Goal: Transaction & Acquisition: Purchase product/service

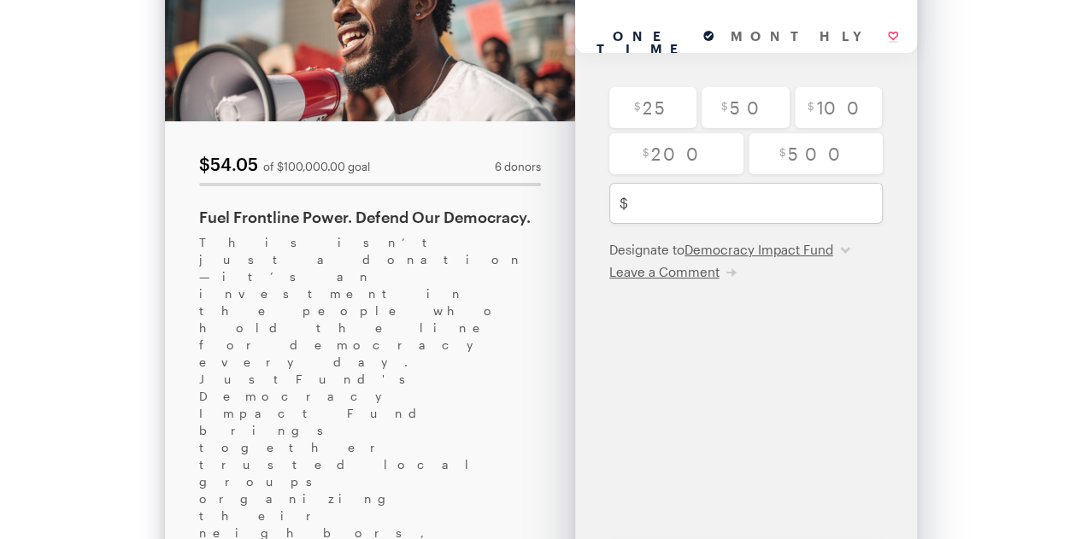
scroll to position [171, 0]
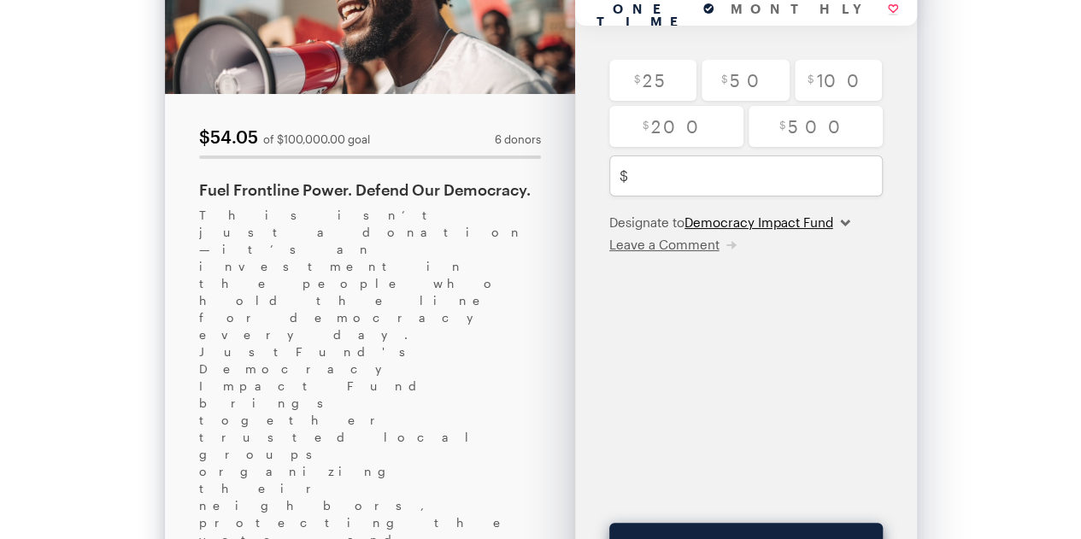
click at [846, 223] on select "Democracy Impact Fund" at bounding box center [768, 222] width 166 height 17
click at [849, 217] on select "Democracy Impact Fund" at bounding box center [768, 222] width 166 height 17
click at [722, 226] on select "Democracy Impact Fund" at bounding box center [768, 222] width 166 height 17
drag, startPoint x: 730, startPoint y: 223, endPoint x: 739, endPoint y: 224, distance: 9.4
click at [730, 223] on select "Democracy Impact Fund" at bounding box center [768, 222] width 166 height 17
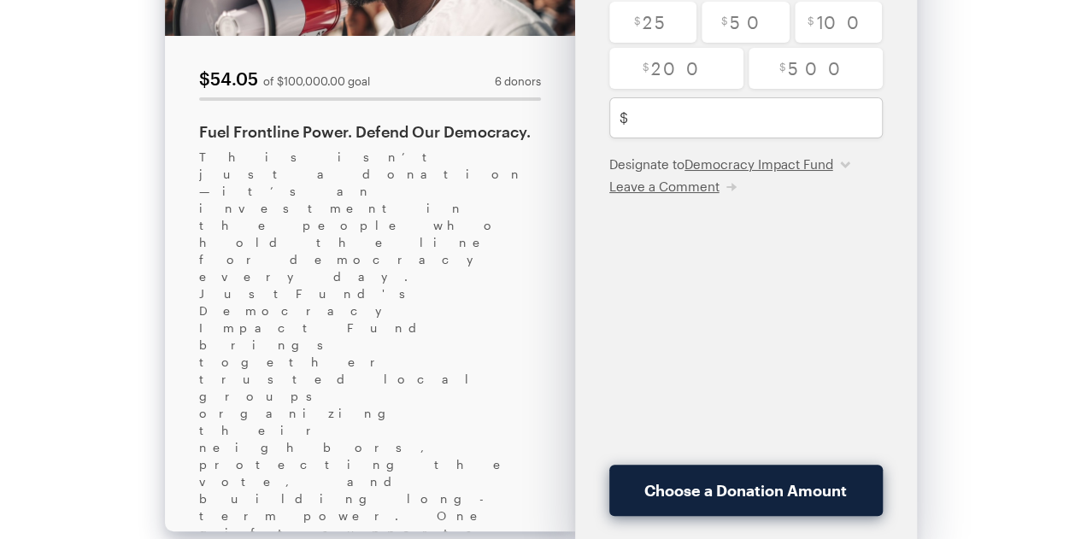
scroll to position [256, 0]
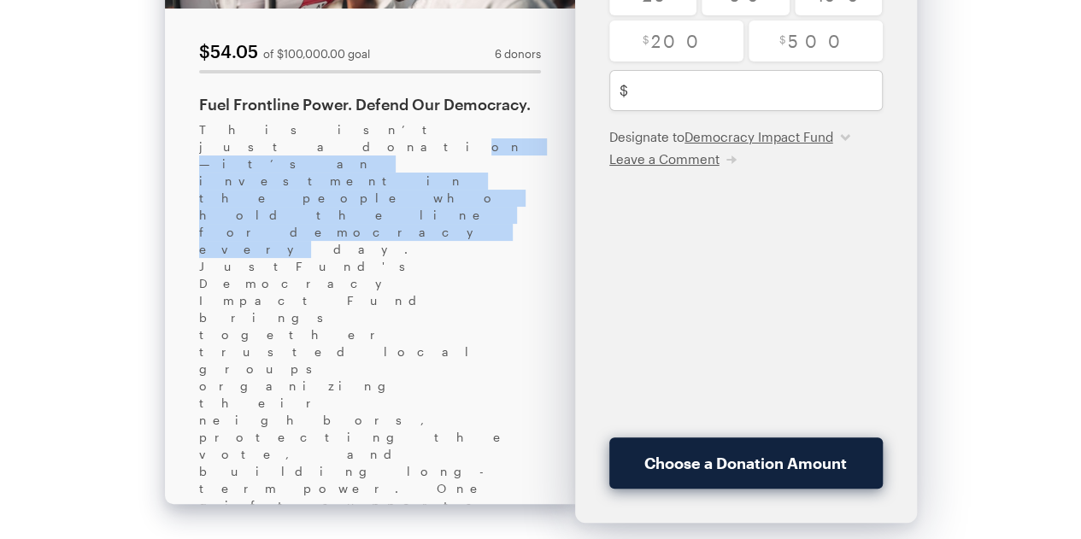
drag, startPoint x: 321, startPoint y: 137, endPoint x: 419, endPoint y: 153, distance: 98.8
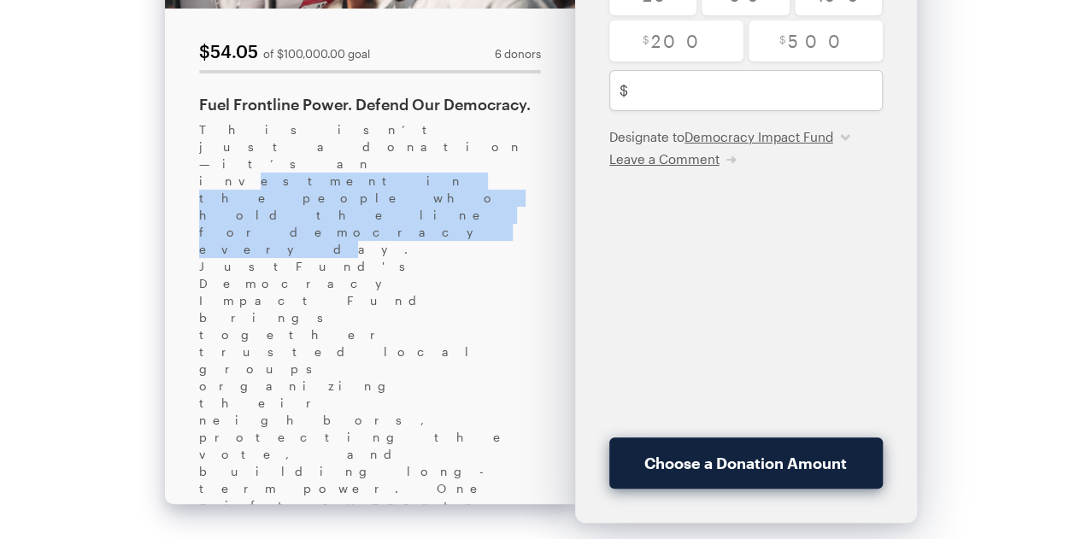
drag, startPoint x: 394, startPoint y: 117, endPoint x: 440, endPoint y: 167, distance: 67.7
click at [440, 167] on div "$54.05 of $100,000.00 goal 6 donors Fuel Frontline Power. Defend Our Democracy.…" at bounding box center [370, 526] width 410 height 1410
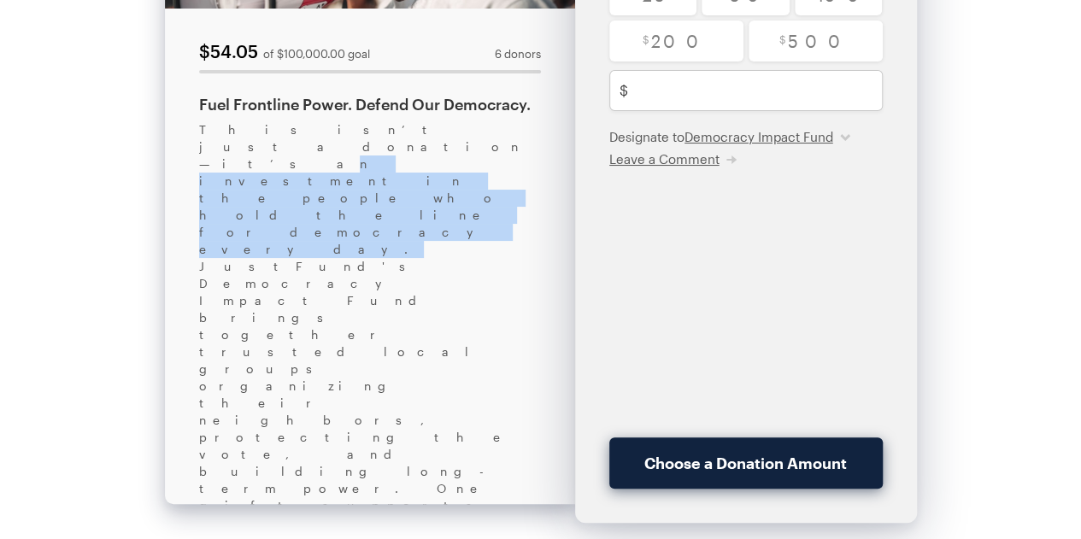
drag, startPoint x: 372, startPoint y: 138, endPoint x: 480, endPoint y: 163, distance: 111.5
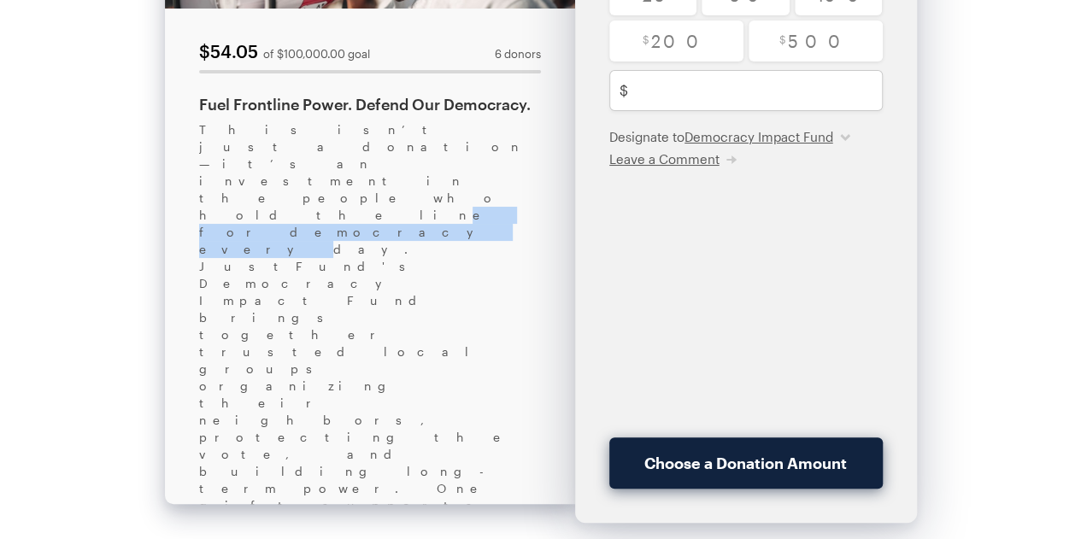
drag, startPoint x: 291, startPoint y: 139, endPoint x: 419, endPoint y: 150, distance: 127.8
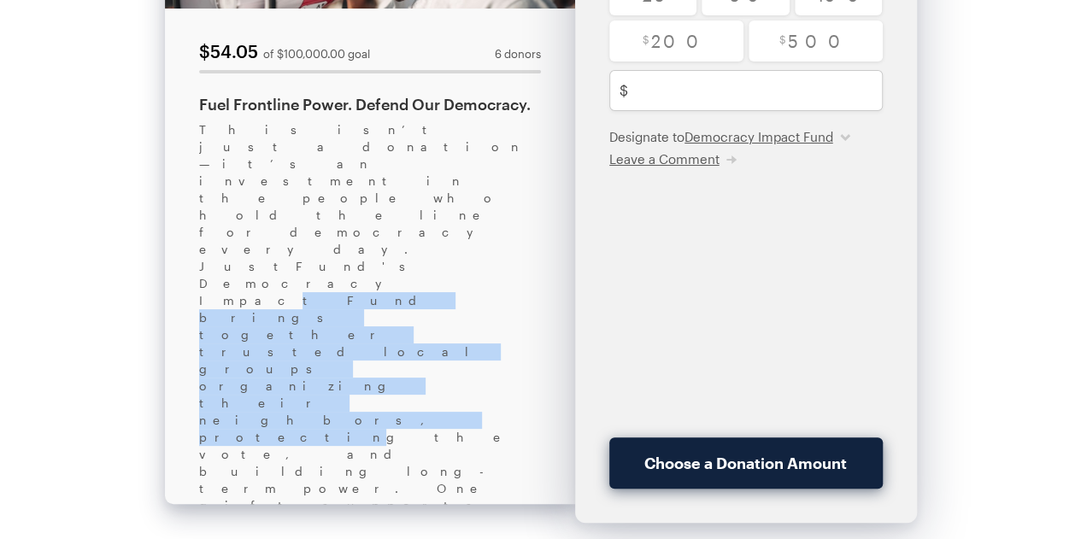
drag, startPoint x: 301, startPoint y: 156, endPoint x: 444, endPoint y: 175, distance: 144.0
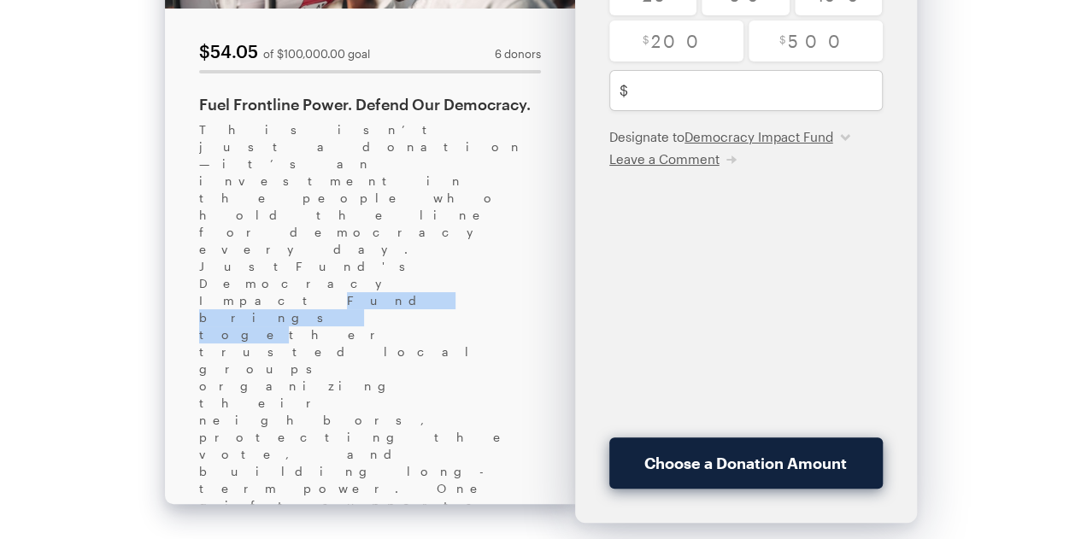
drag, startPoint x: 310, startPoint y: 170, endPoint x: 404, endPoint y: 173, distance: 94.1
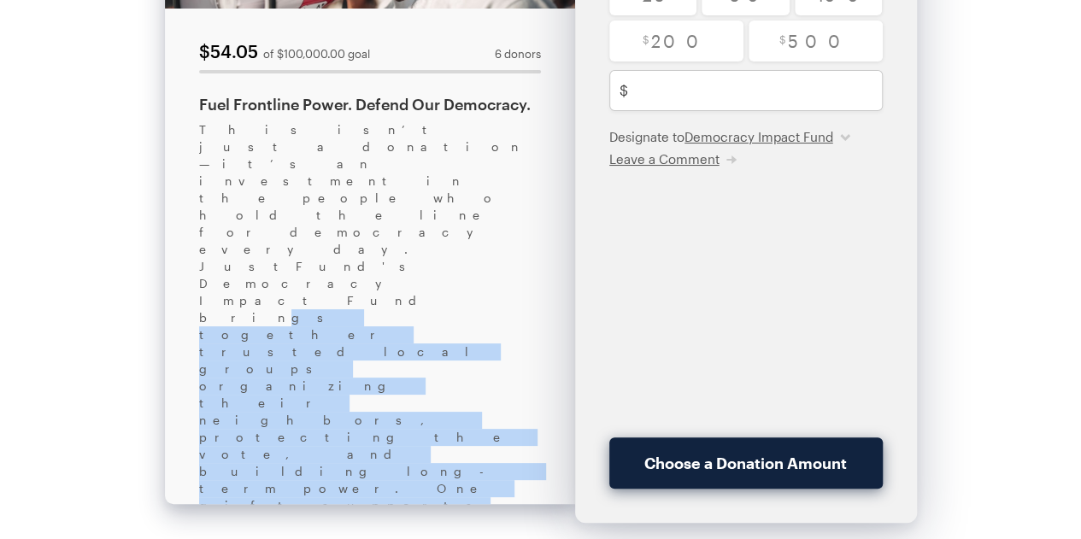
drag, startPoint x: 359, startPoint y: 161, endPoint x: 463, endPoint y: 211, distance: 115.8
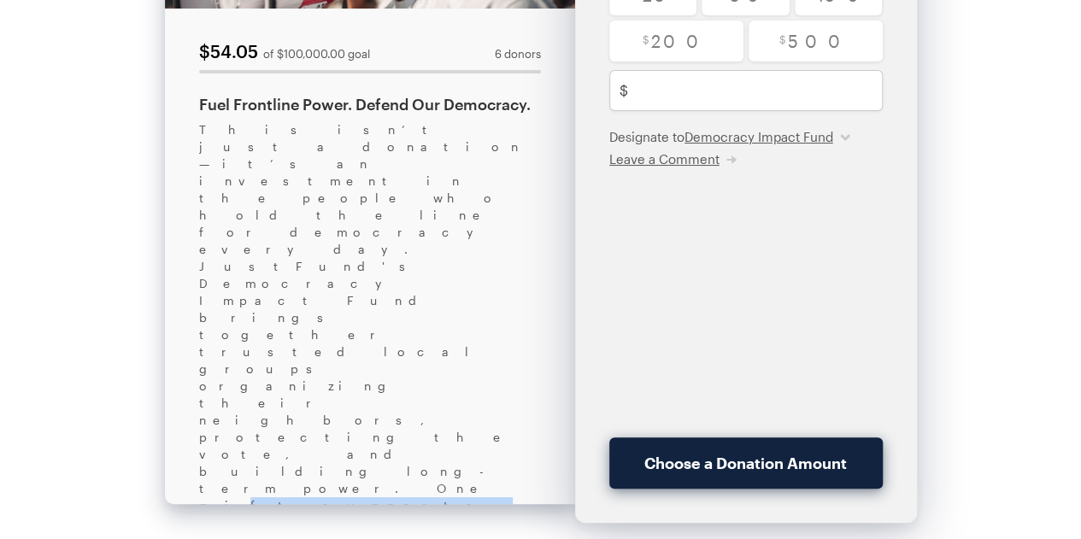
drag, startPoint x: 384, startPoint y: 203, endPoint x: 518, endPoint y: 220, distance: 135.3
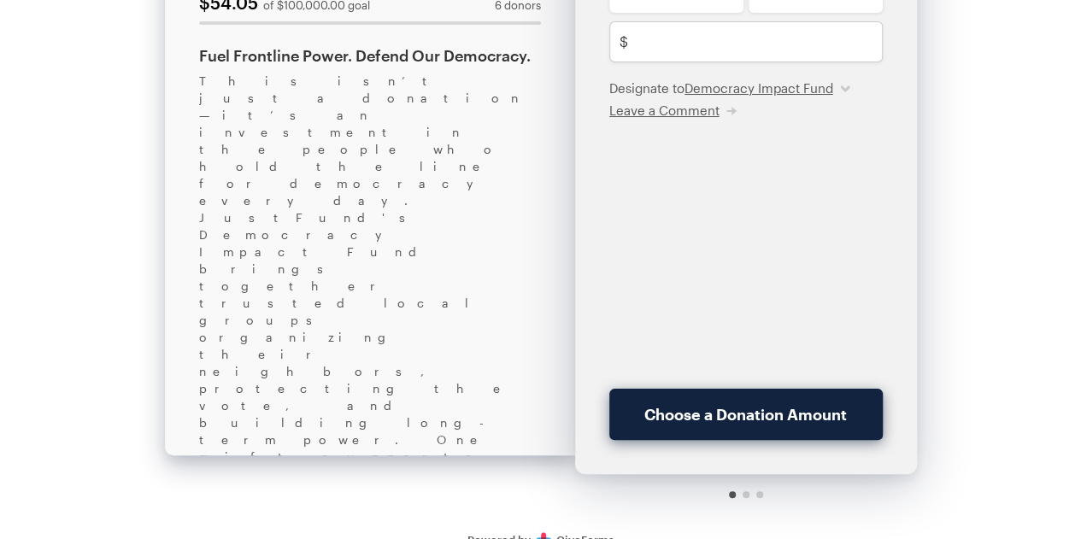
scroll to position [330, 0]
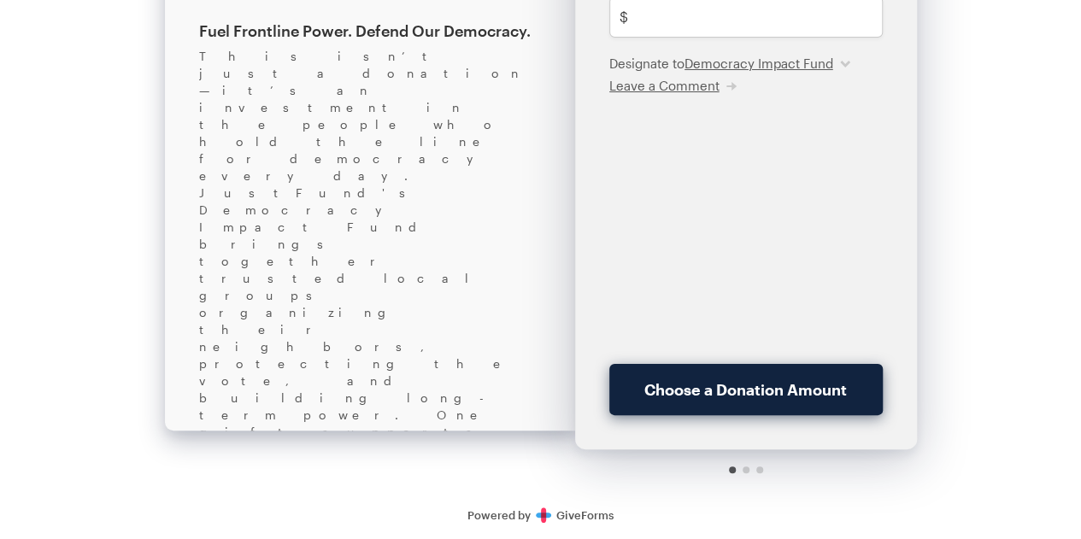
drag, startPoint x: 311, startPoint y: 192, endPoint x: 483, endPoint y: 187, distance: 171.9
drag, startPoint x: 403, startPoint y: 184, endPoint x: 521, endPoint y: 189, distance: 118.1
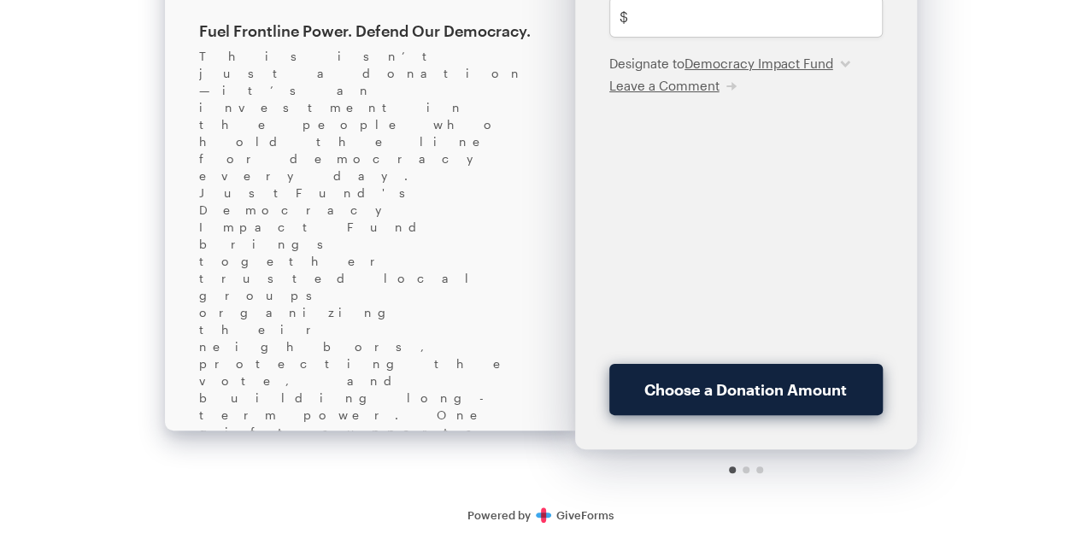
drag, startPoint x: 431, startPoint y: 193, endPoint x: 553, endPoint y: 191, distance: 122.2
click at [553, 191] on div "$54.05 of $100,000.00 goal 6 donors Fuel Frontline Power. Defend Our Democracy.…" at bounding box center [370, 452] width 410 height 1410
drag, startPoint x: 453, startPoint y: 277, endPoint x: 310, endPoint y: 280, distance: 142.8
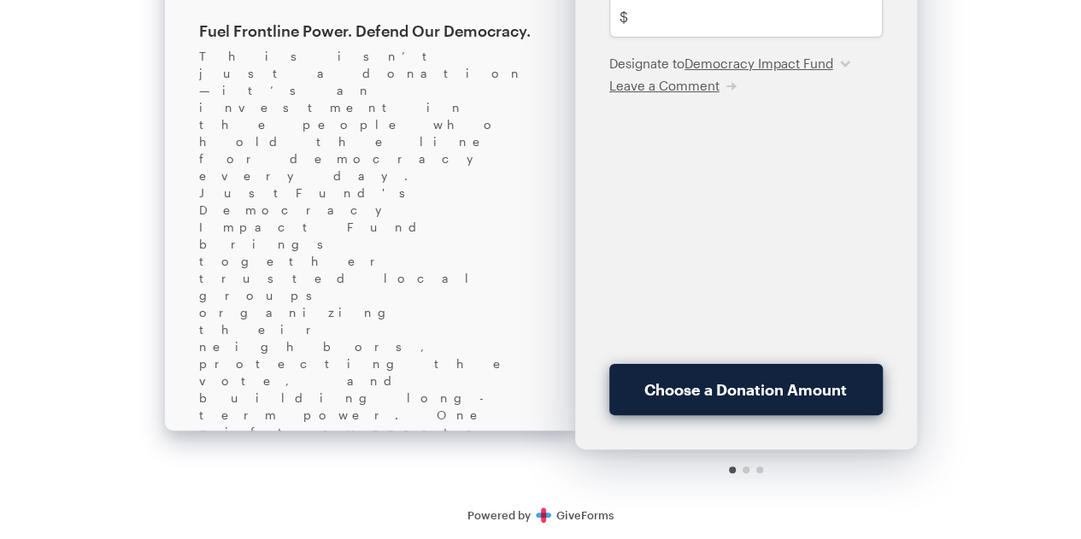
copy div "[EMAIL_ADDRESS][DOMAIN_NAME] ."
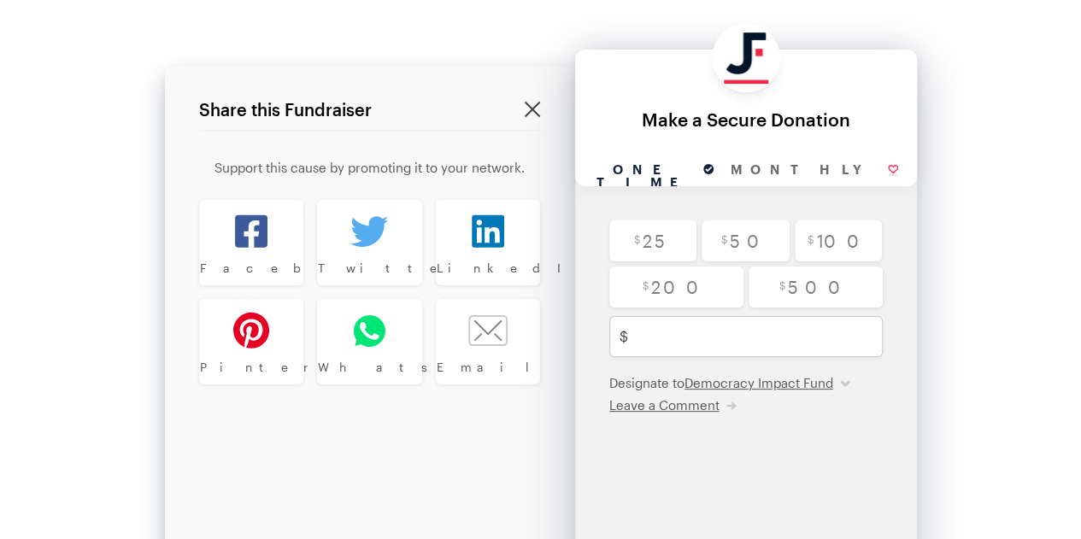
scroll to position [0, 0]
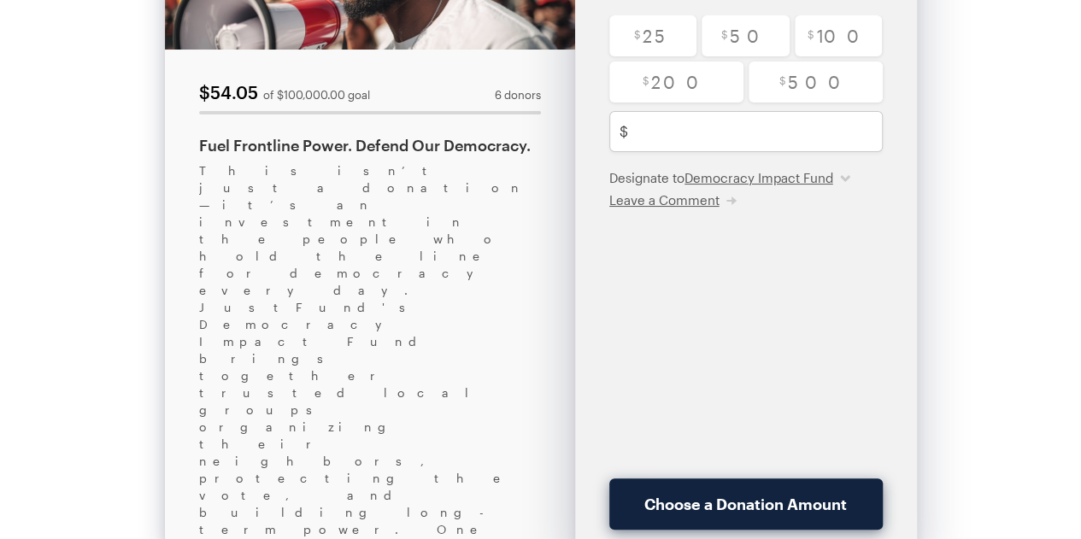
scroll to position [256, 0]
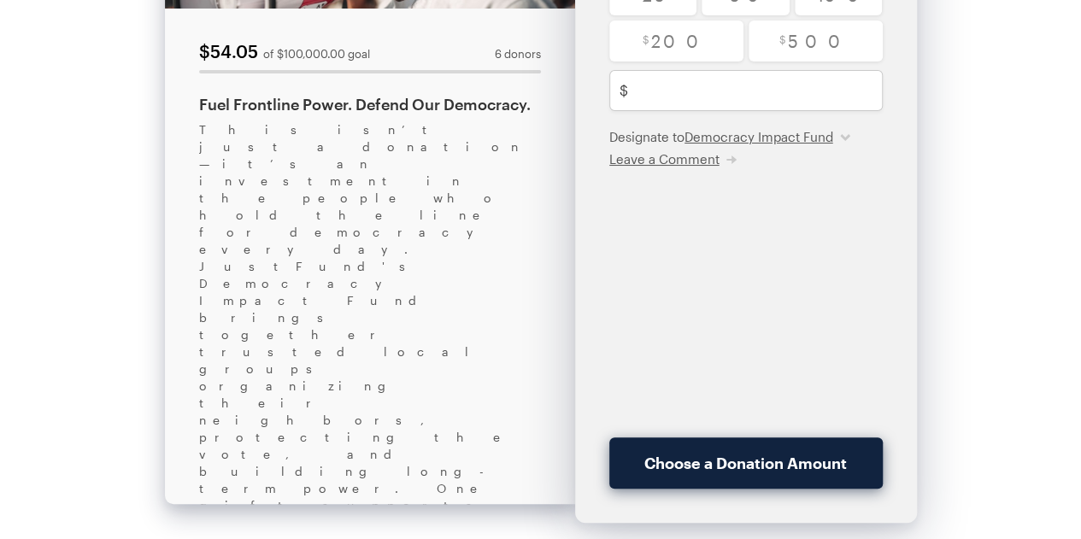
drag, startPoint x: 265, startPoint y: 249, endPoint x: 327, endPoint y: 259, distance: 63.2
drag, startPoint x: 368, startPoint y: 253, endPoint x: 427, endPoint y: 256, distance: 59.0
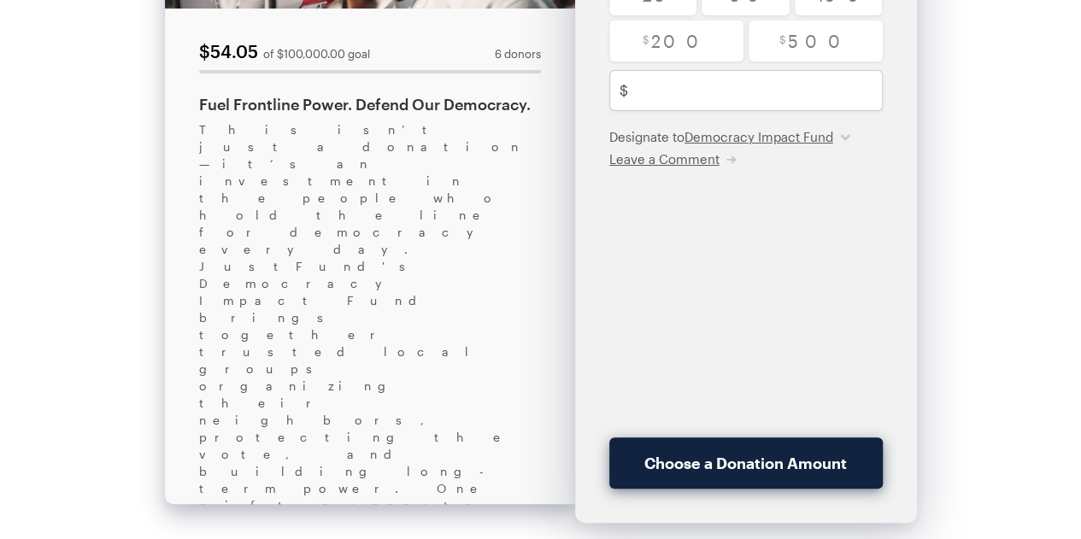
drag, startPoint x: 399, startPoint y: 252, endPoint x: 472, endPoint y: 263, distance: 73.5
drag, startPoint x: 365, startPoint y: 251, endPoint x: 455, endPoint y: 271, distance: 91.9
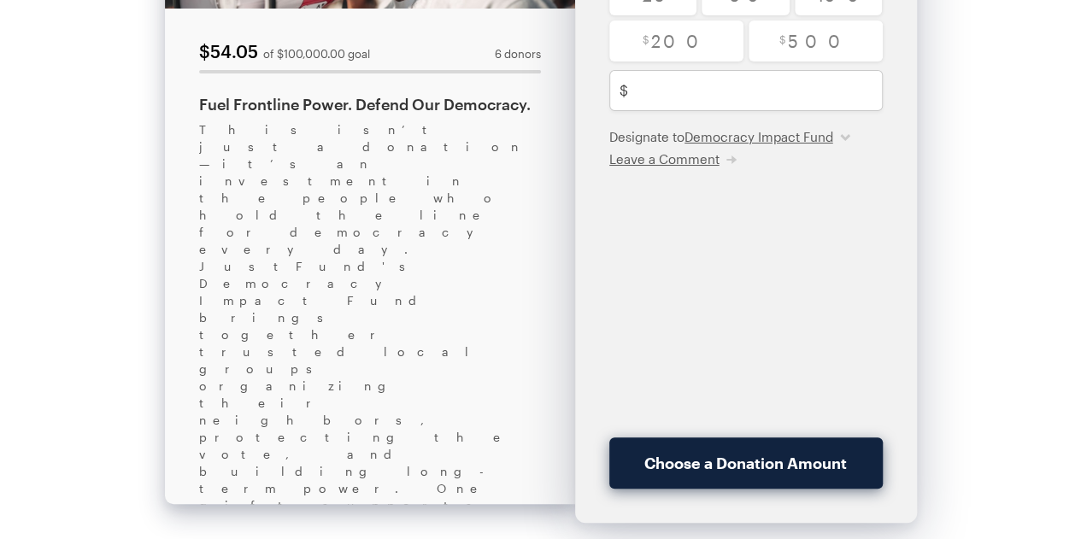
drag, startPoint x: 342, startPoint y: 261, endPoint x: 477, endPoint y: 268, distance: 135.2
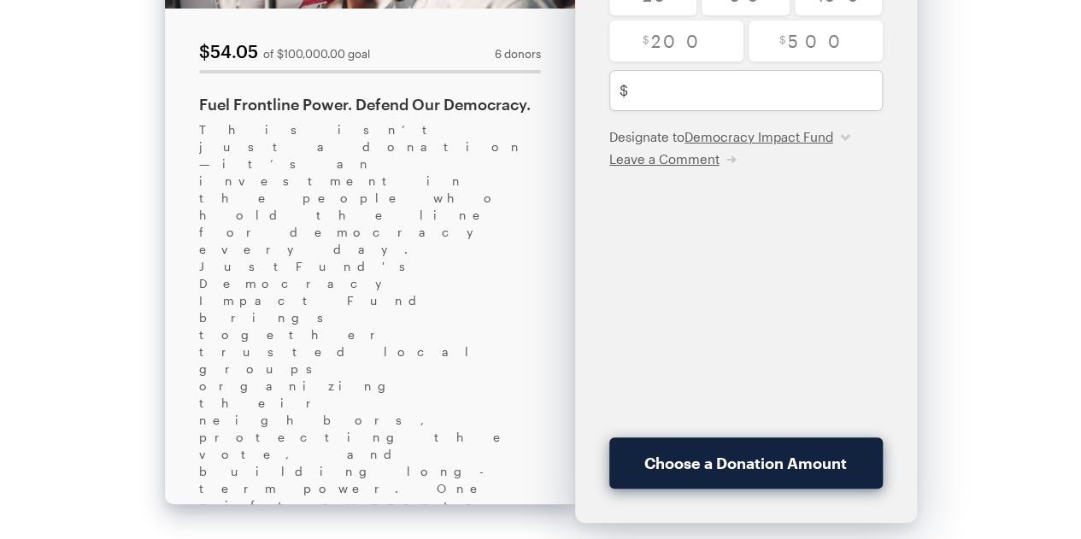
drag, startPoint x: 321, startPoint y: 321, endPoint x: 429, endPoint y: 322, distance: 107.7
drag, startPoint x: 461, startPoint y: 322, endPoint x: 484, endPoint y: 338, distance: 27.7
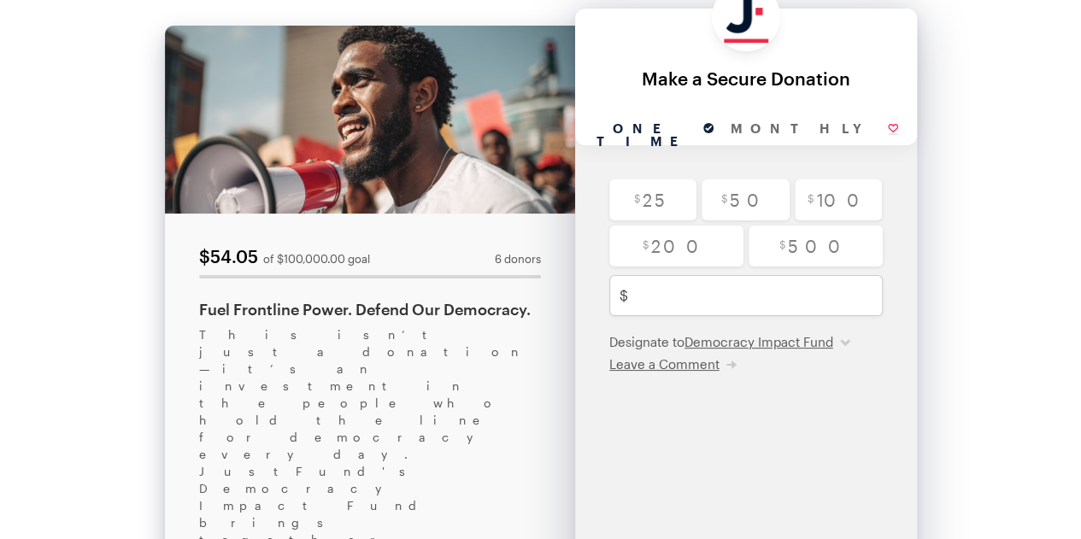
scroll to position [0, 0]
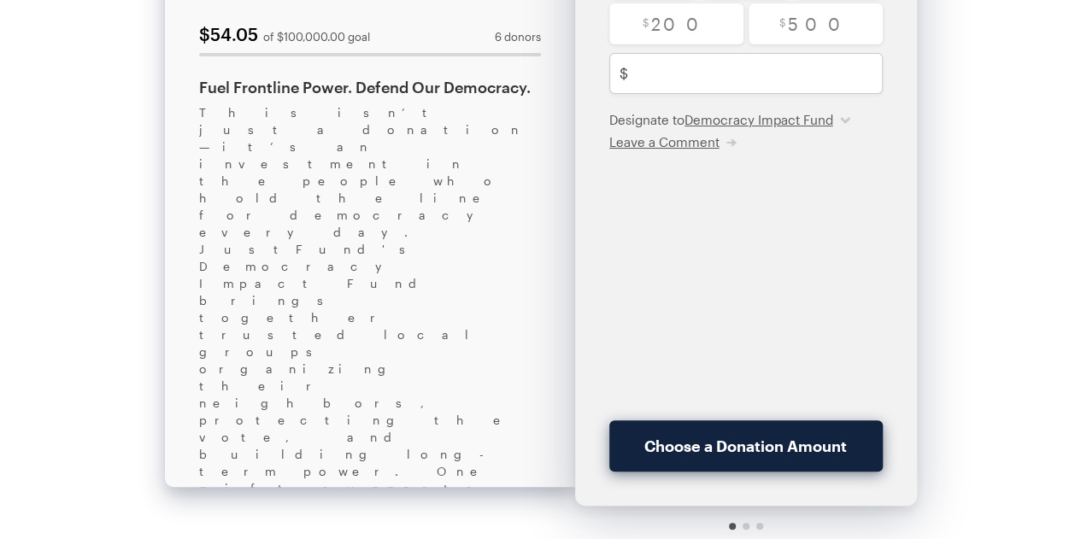
scroll to position [330, 0]
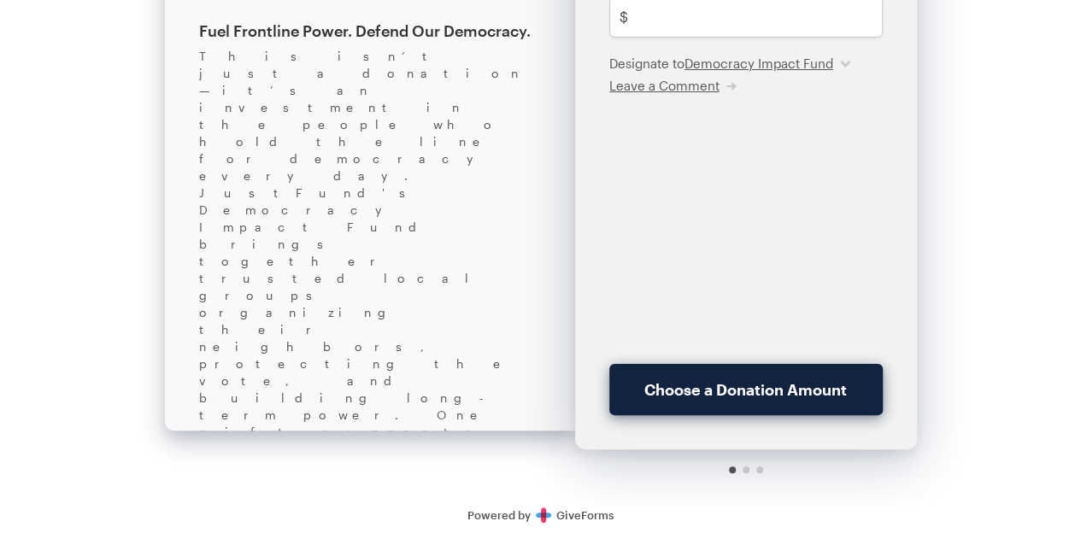
drag, startPoint x: 450, startPoint y: 281, endPoint x: 309, endPoint y: 281, distance: 141.0
copy div "[EMAIL_ADDRESS][DOMAIN_NAME] ."
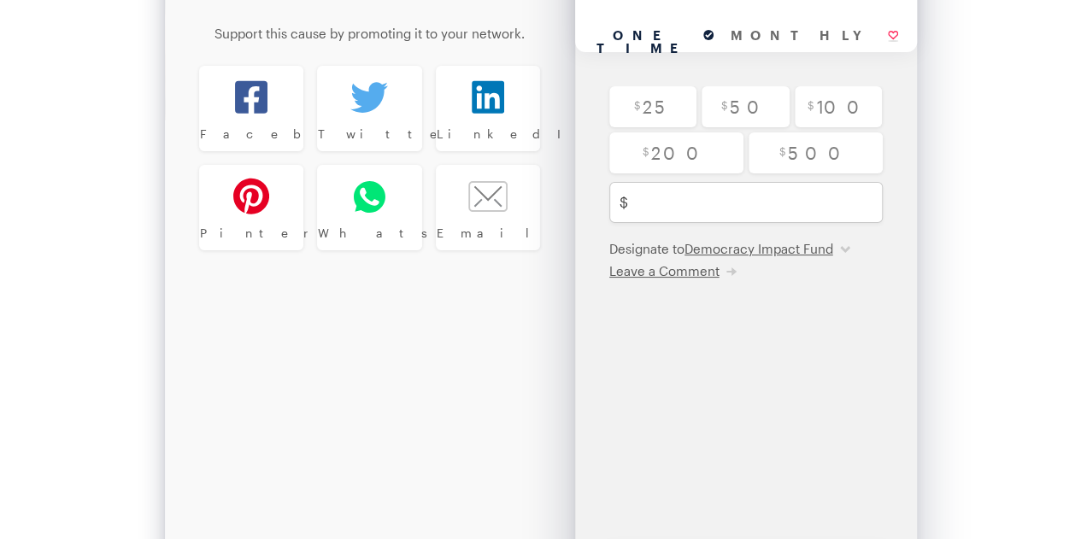
scroll to position [0, 0]
